Goal: Task Accomplishment & Management: Use online tool/utility

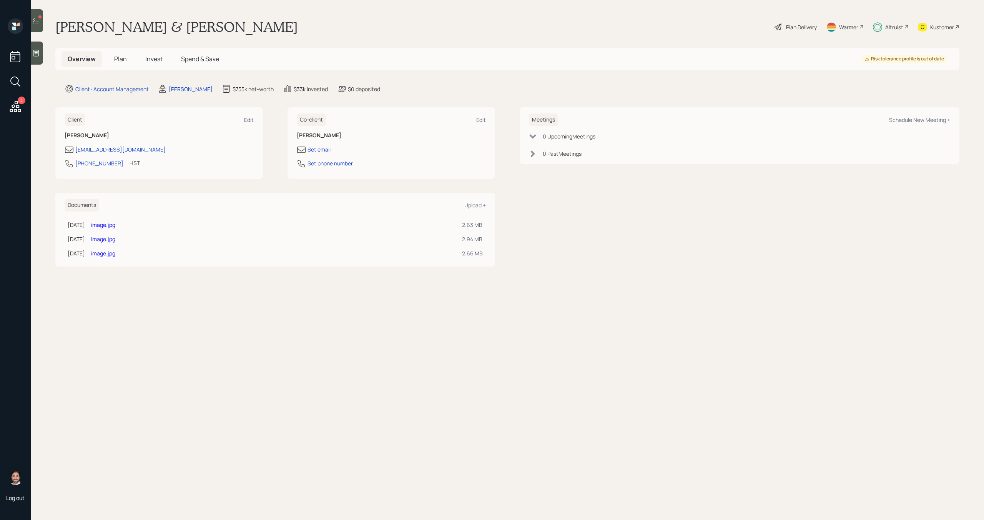
click at [35, 25] on div at bounding box center [37, 20] width 12 height 23
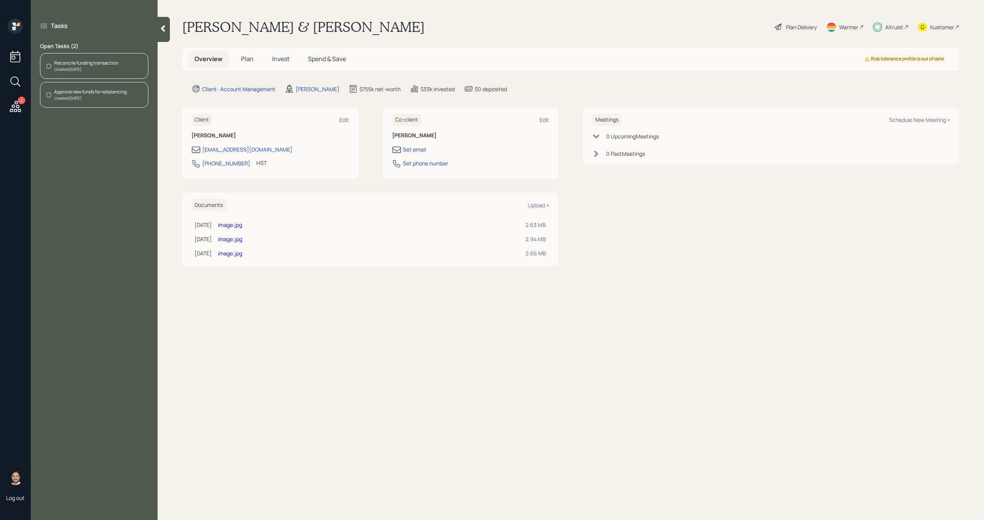
click at [88, 66] on div "Created Today" at bounding box center [86, 69] width 64 height 6
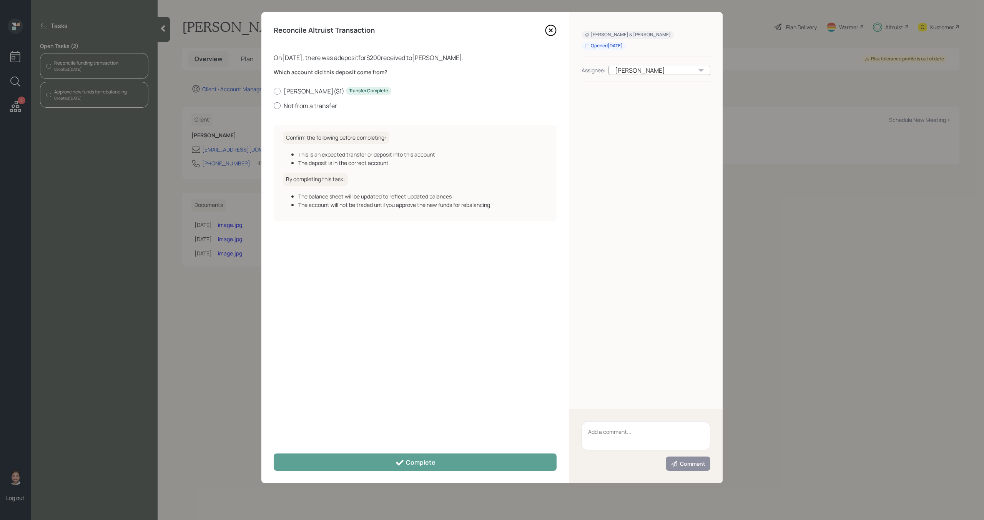
click at [281, 109] on label "Not from a transfer" at bounding box center [415, 105] width 283 height 8
click at [274, 106] on input "Not from a transfer" at bounding box center [273, 105] width 0 height 0
radio input "true"
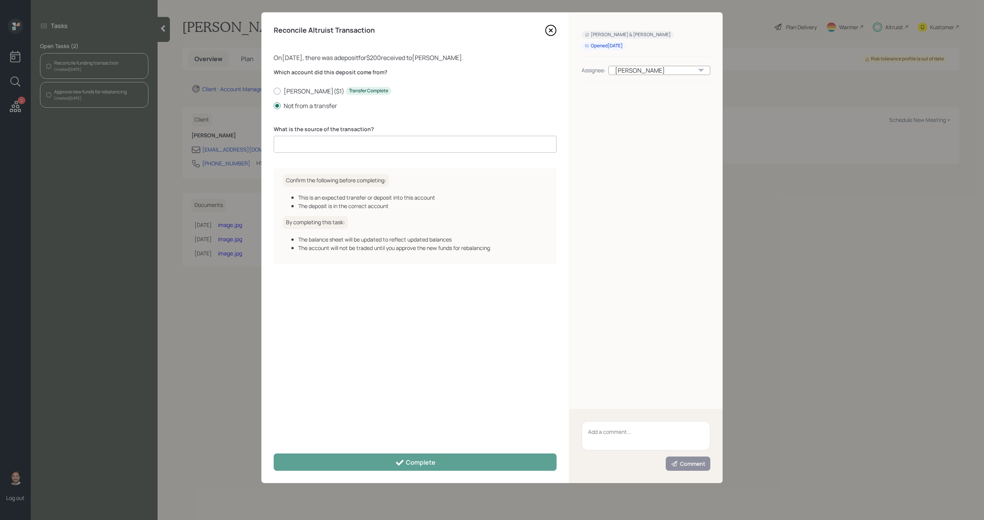
click at [300, 140] on input at bounding box center [415, 144] width 283 height 17
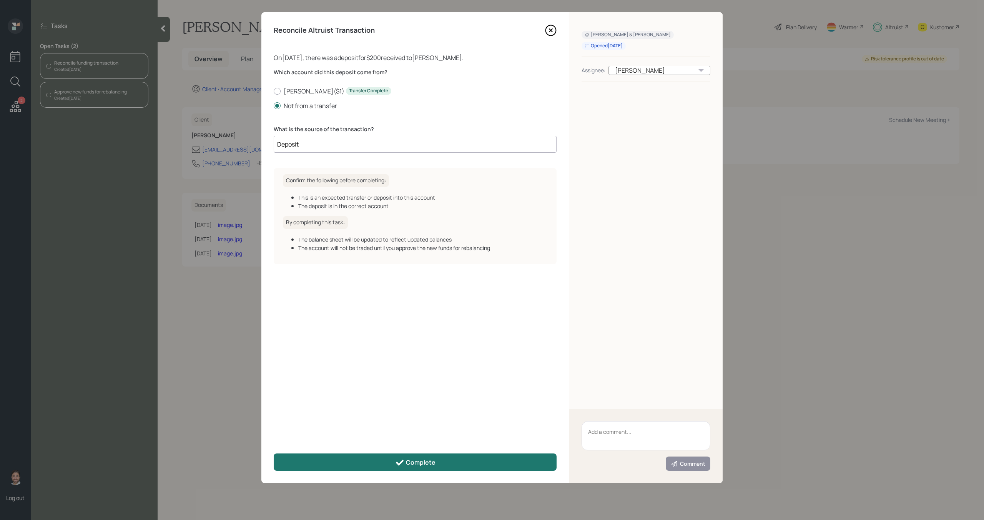
type input "Deposit"
click at [385, 465] on button "Complete" at bounding box center [415, 461] width 283 height 17
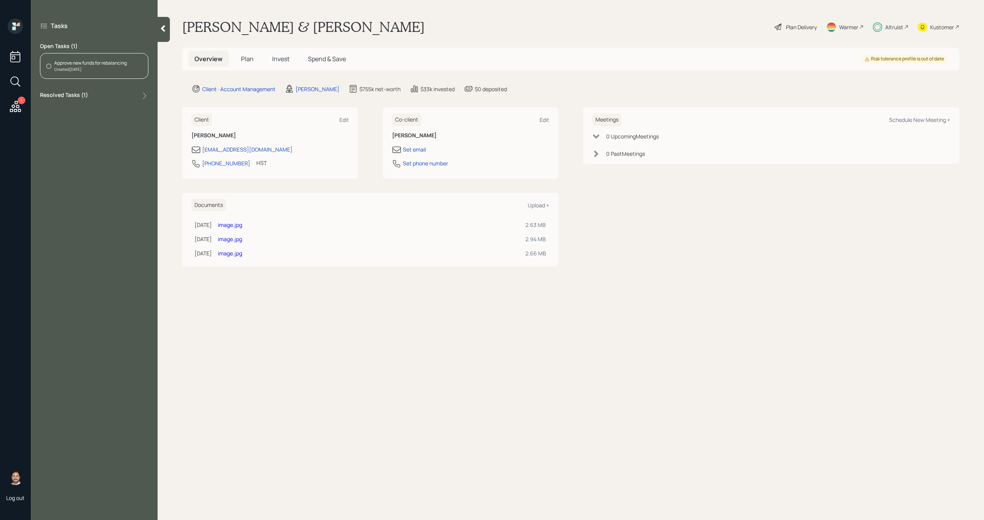
click at [110, 65] on div "Approve new funds for rebalancing" at bounding box center [90, 63] width 73 height 7
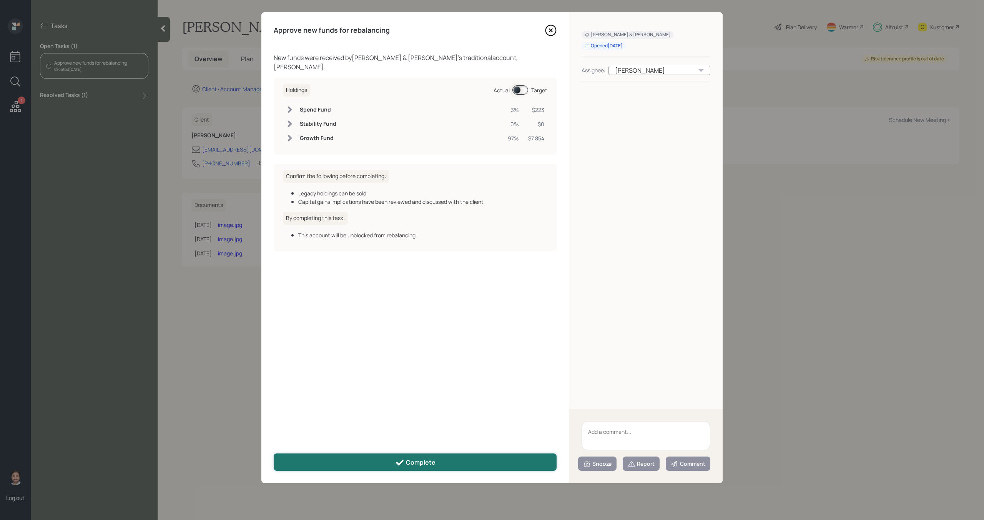
click at [379, 463] on button "Complete" at bounding box center [415, 461] width 283 height 17
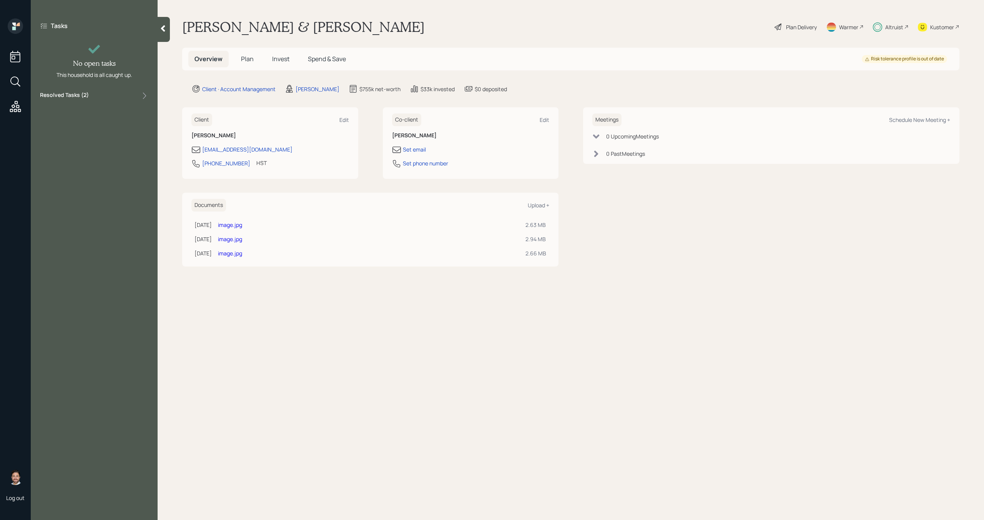
click at [250, 62] on span "Plan" at bounding box center [247, 59] width 13 height 8
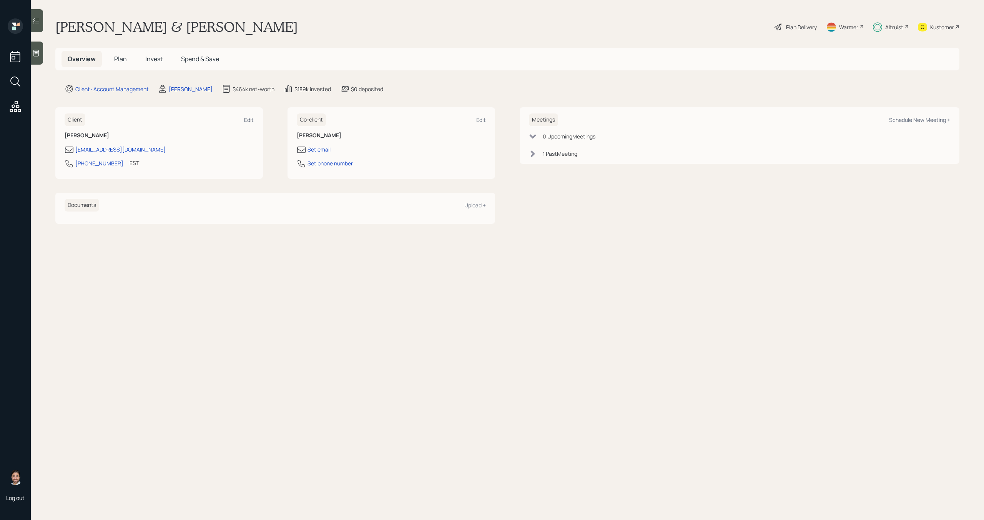
click at [885, 27] on div "Altruist" at bounding box center [894, 27] width 18 height 8
